Goal: Task Accomplishment & Management: Manage account settings

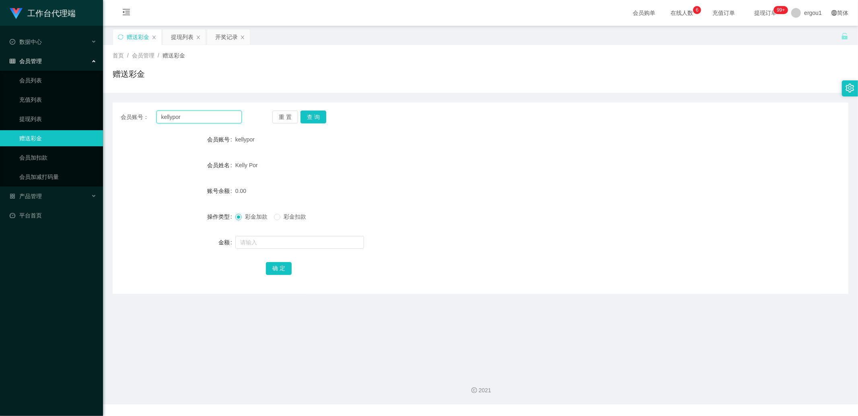
click at [176, 115] on input "kellypor" at bounding box center [199, 117] width 86 height 13
type input "v"
paste input "kellypor"
type input "kellypor"
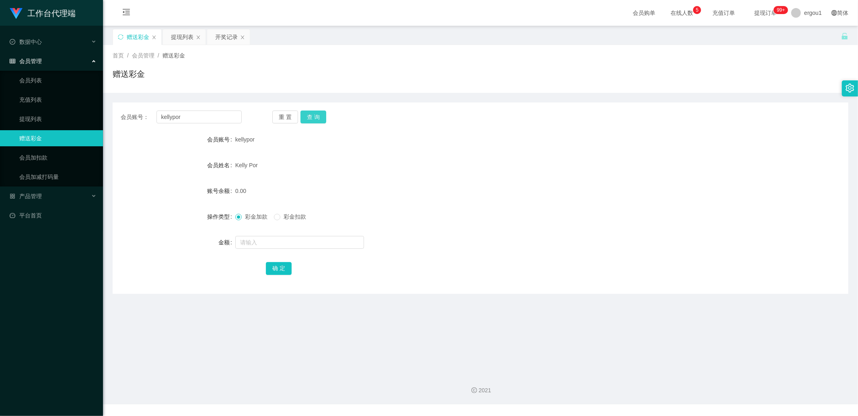
click at [314, 122] on button "查 询" at bounding box center [313, 117] width 26 height 13
click at [259, 242] on input "text" at bounding box center [299, 242] width 129 height 13
type input "100"
click at [276, 267] on button "确 定" at bounding box center [279, 268] width 26 height 13
click at [315, 118] on button "查 询" at bounding box center [313, 117] width 26 height 13
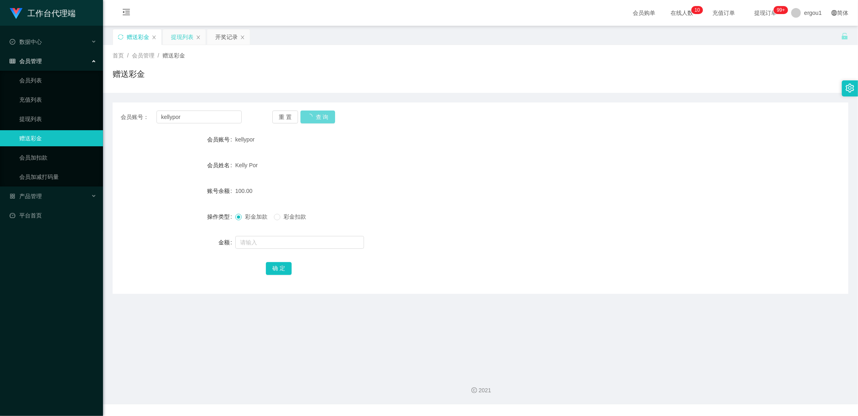
click at [179, 37] on div "提现列表" at bounding box center [182, 36] width 23 height 15
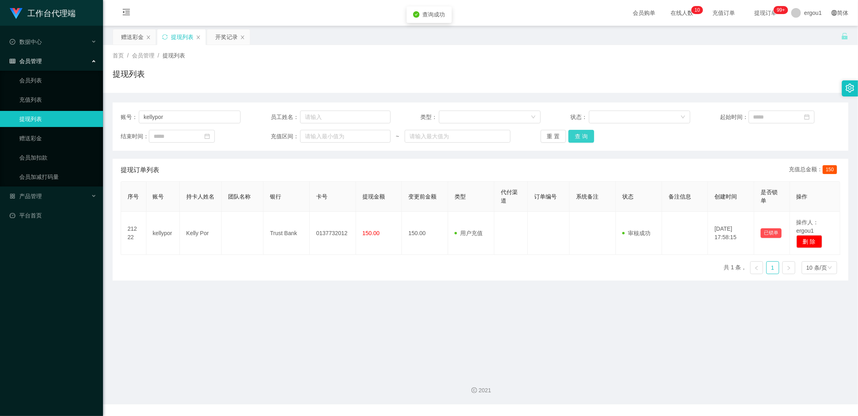
click at [580, 137] on button "查 询" at bounding box center [581, 136] width 26 height 13
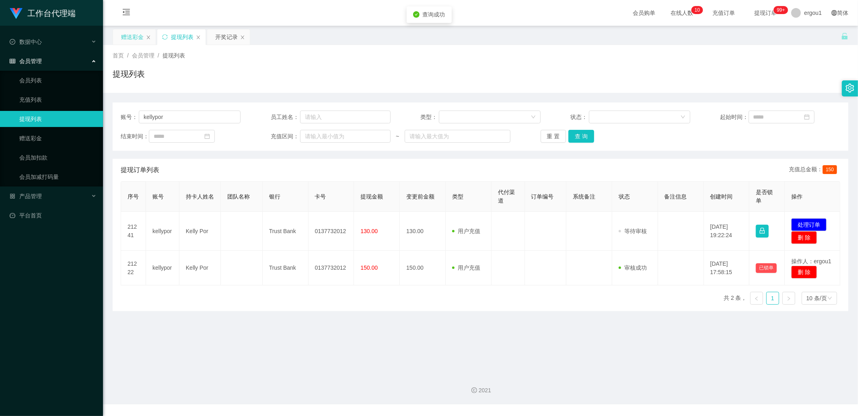
click at [132, 34] on div "赠送彩金" at bounding box center [132, 36] width 23 height 15
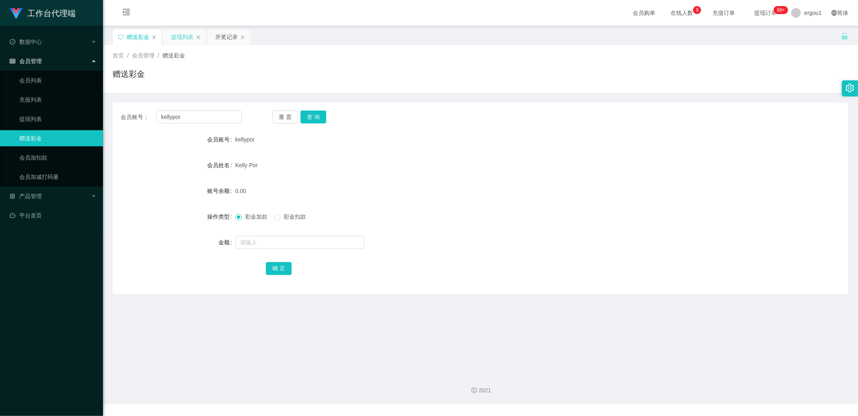
click at [178, 35] on div "提现列表" at bounding box center [182, 36] width 23 height 15
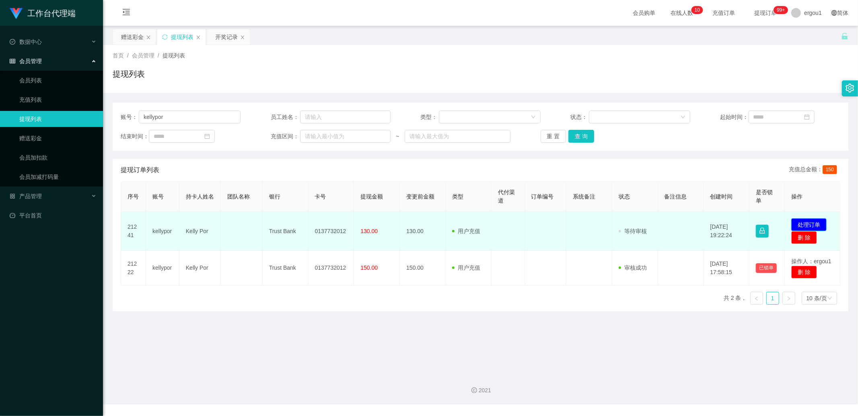
click at [807, 219] on button "处理订单" at bounding box center [808, 224] width 35 height 13
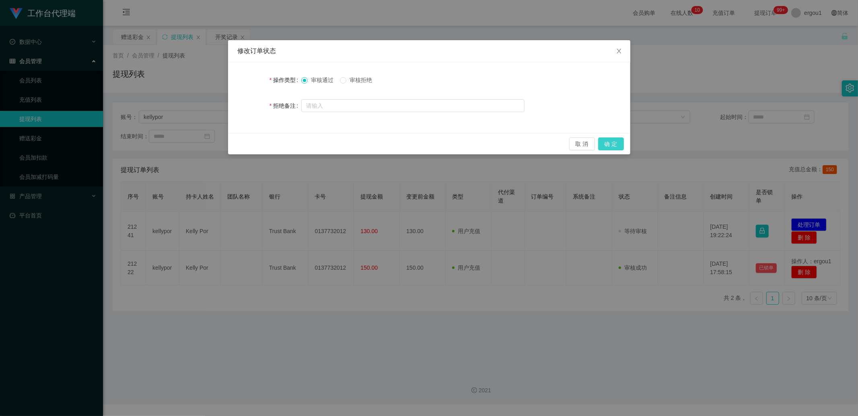
click at [620, 142] on button "确 定" at bounding box center [611, 144] width 26 height 13
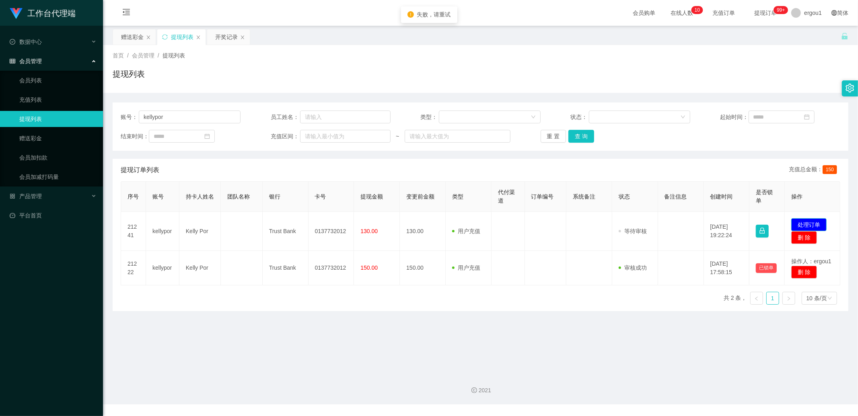
click at [798, 222] on button "处理订单" at bounding box center [808, 224] width 35 height 13
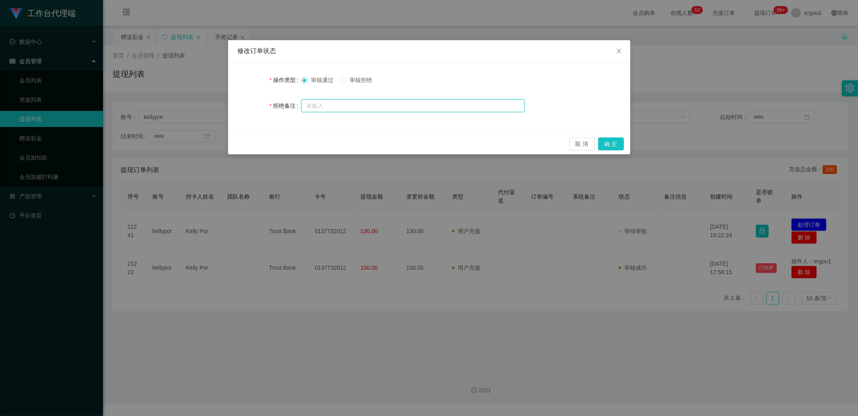
drag, startPoint x: 322, startPoint y: 105, endPoint x: 353, endPoint y: 105, distance: 31.0
click at [323, 105] on input "text" at bounding box center [412, 105] width 223 height 13
click at [609, 147] on button "确 定" at bounding box center [611, 144] width 26 height 13
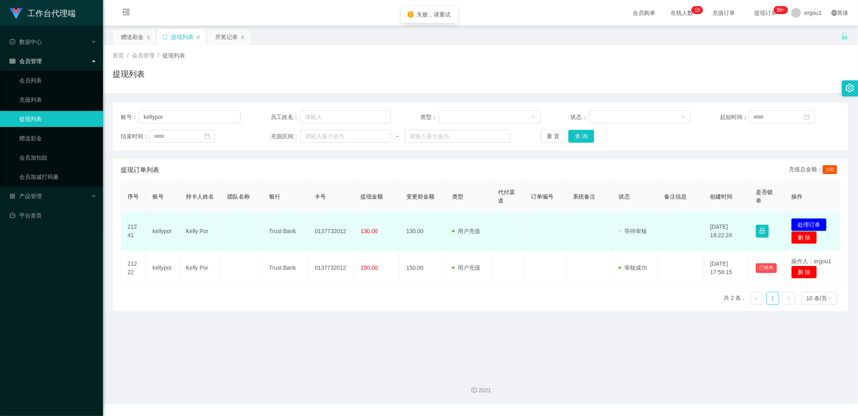
click at [800, 224] on button "处理订单" at bounding box center [808, 224] width 35 height 13
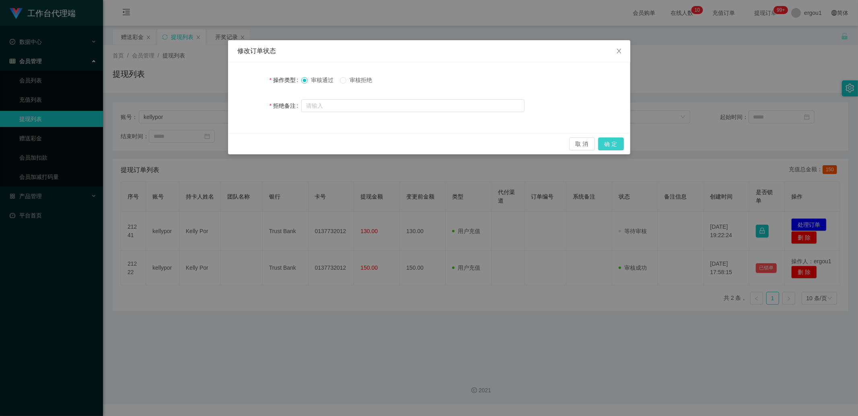
click at [618, 143] on button "确 定" at bounding box center [611, 144] width 26 height 13
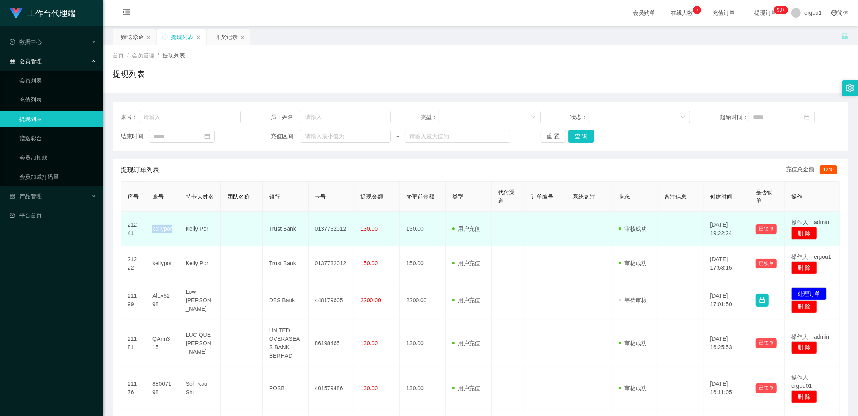
drag, startPoint x: 151, startPoint y: 224, endPoint x: 167, endPoint y: 230, distance: 16.4
click at [167, 230] on td "kellypor" at bounding box center [162, 229] width 33 height 35
copy td "kellypor"
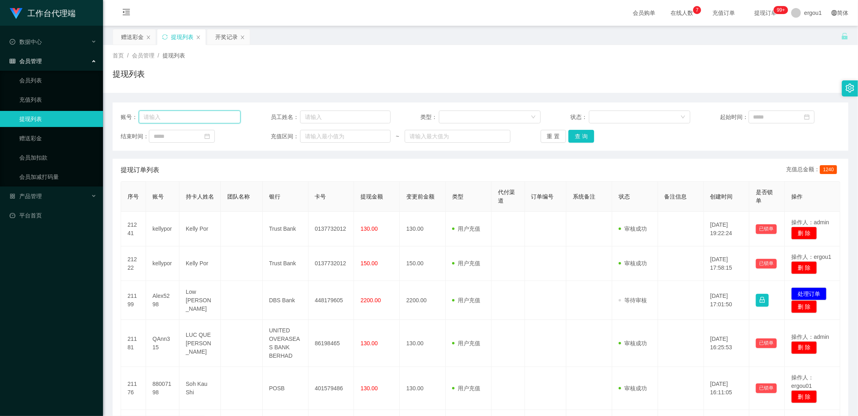
click at [154, 119] on input "text" at bounding box center [190, 117] width 102 height 13
paste input "kellypor"
type input "kellypor"
click at [577, 138] on button "查 询" at bounding box center [581, 136] width 26 height 13
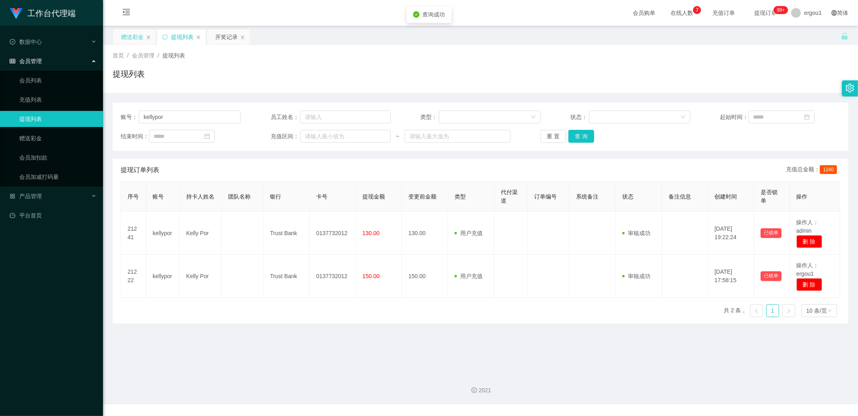
click at [127, 41] on div "赠送彩金" at bounding box center [132, 36] width 23 height 15
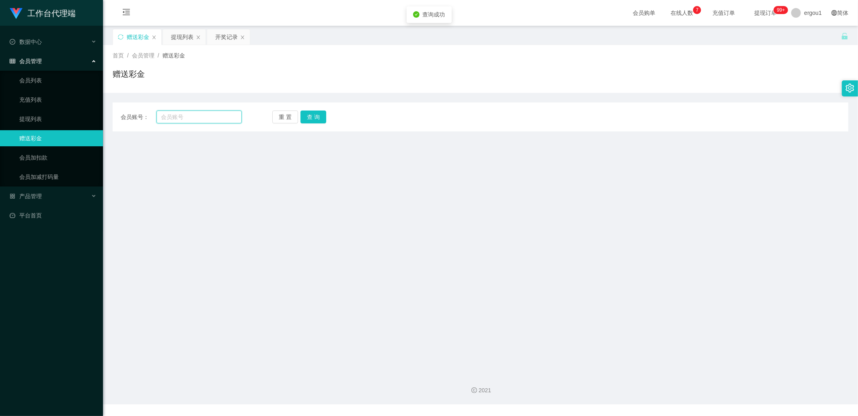
click at [198, 121] on input "text" at bounding box center [199, 117] width 86 height 13
paste input "kellypor"
type input "kellypor"
click at [319, 116] on button "查 询" at bounding box center [313, 117] width 26 height 13
